Goal: Transaction & Acquisition: Purchase product/service

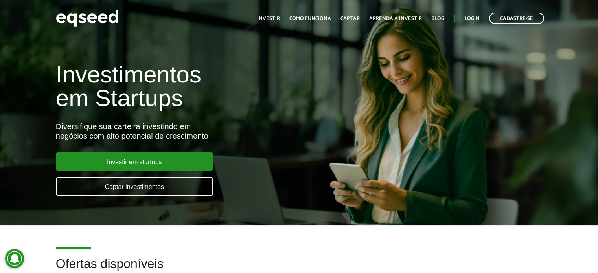
click at [284, 17] on ul "Início Investir Como funciona Captar Aprenda a investir Blog Login Cadastre-se" at bounding box center [400, 18] width 295 height 11
click at [280, 18] on link "Investir" at bounding box center [268, 18] width 23 height 5
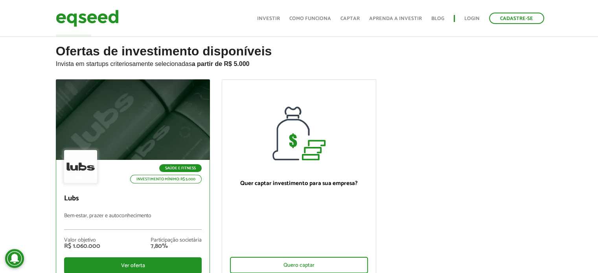
scroll to position [39, 0]
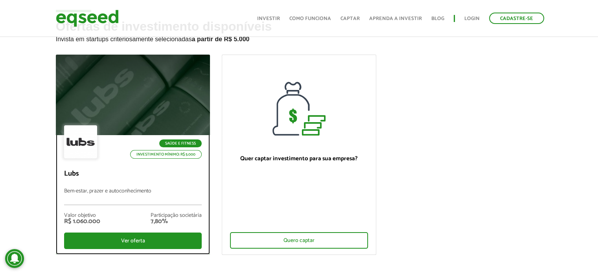
click at [128, 103] on div at bounding box center [132, 95] width 185 height 97
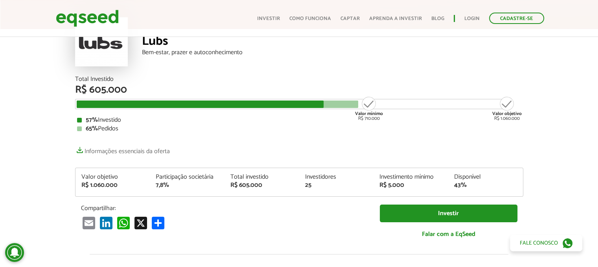
scroll to position [79, 0]
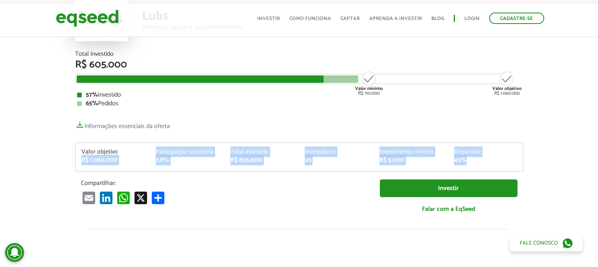
drag, startPoint x: 77, startPoint y: 160, endPoint x: 508, endPoint y: 159, distance: 431.0
click at [500, 162] on div "Valor objetivo R$ 1.060.000 Participação societária 7,8% Total investido R$ 605…" at bounding box center [298, 160] width 447 height 22
click at [508, 159] on div "43%" at bounding box center [485, 160] width 63 height 6
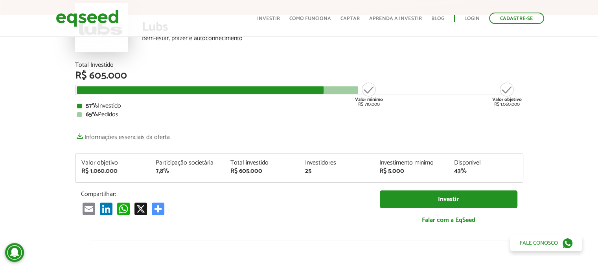
scroll to position [157, 0]
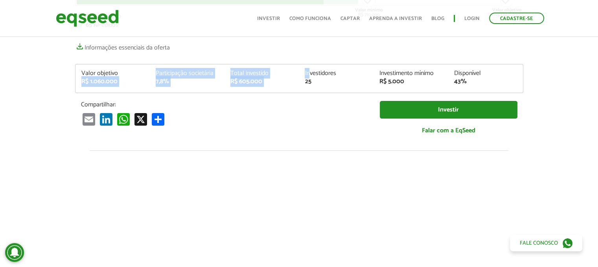
drag, startPoint x: 225, startPoint y: 67, endPoint x: 309, endPoint y: 74, distance: 83.9
click at [309, 74] on div "Total Investido R$ 605.000 Valor mínimo R$ 710.000 Valor objetivo R$ 1.060.000 …" at bounding box center [299, 61] width 460 height 178
drag, startPoint x: 309, startPoint y: 74, endPoint x: 332, endPoint y: 72, distance: 22.9
click at [310, 74] on div "Investidores" at bounding box center [335, 73] width 63 height 6
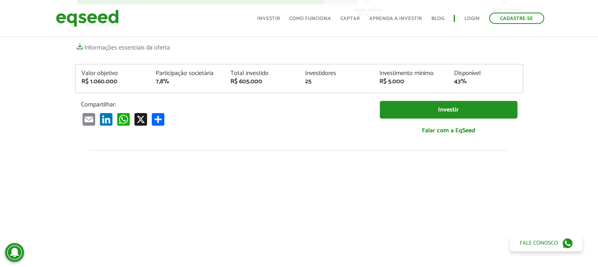
click at [509, 77] on div "Disponível 43%" at bounding box center [485, 77] width 75 height 15
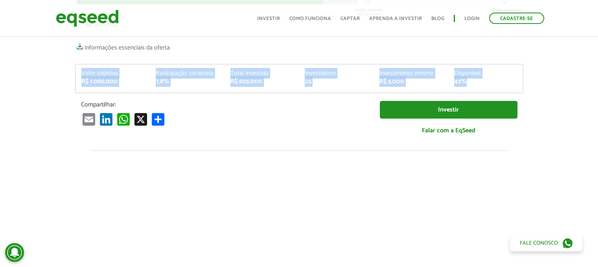
drag, startPoint x: 472, startPoint y: 85, endPoint x: 50, endPoint y: 75, distance: 422.1
click at [50, 75] on article "Lubs Bem-estar, prazer e autoconhecimento Total Investido R$ 605.000 Valor míni…" at bounding box center [299, 148] width 598 height 540
click at [50, 74] on article "Lubs Bem-estar, prazer e autoconhecimento Total Investido R$ 605.000 Valor míni…" at bounding box center [299, 148] width 598 height 540
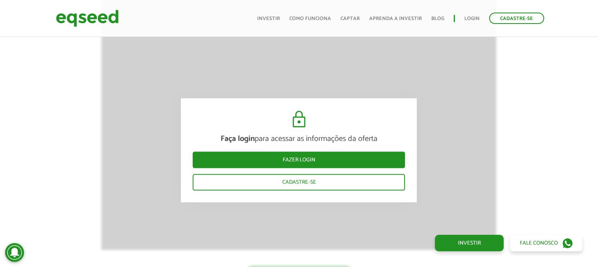
scroll to position [904, 0]
